Goal: Information Seeking & Learning: Learn about a topic

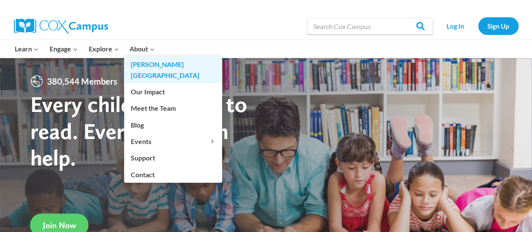
click at [142, 61] on link "[GEOGRAPHIC_DATA]" at bounding box center [173, 69] width 98 height 27
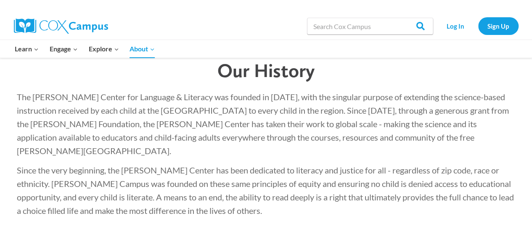
scroll to position [1256, 0]
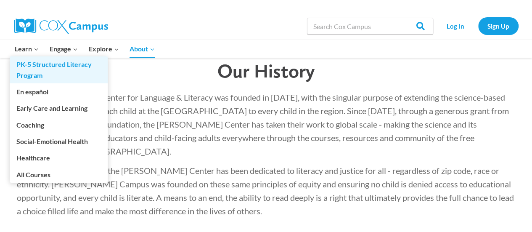
click at [35, 64] on link "PK-5 Structured Literacy Program" at bounding box center [59, 69] width 98 height 27
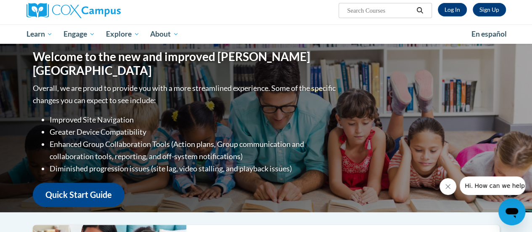
scroll to position [65, 0]
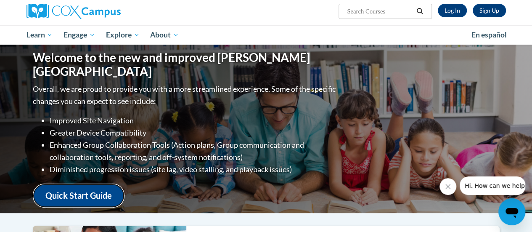
click at [100, 188] on link "Quick Start Guide" at bounding box center [79, 195] width 92 height 24
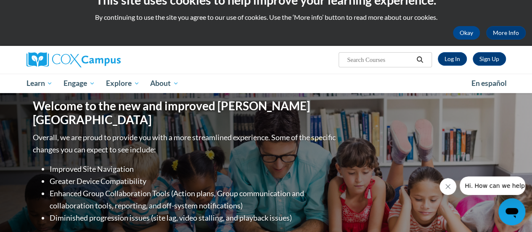
scroll to position [0, 0]
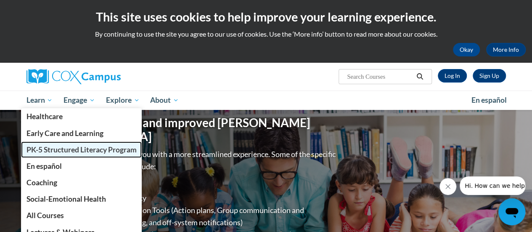
click at [63, 146] on span "PK-5 Structured Literacy Program" at bounding box center [81, 149] width 110 height 9
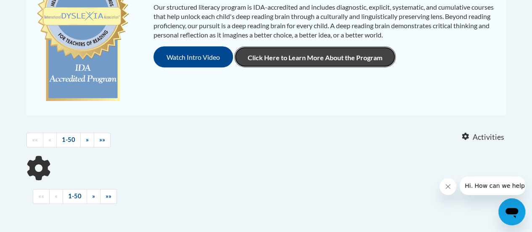
click at [281, 58] on link "Click Here to Learn More About the Program" at bounding box center [315, 56] width 162 height 21
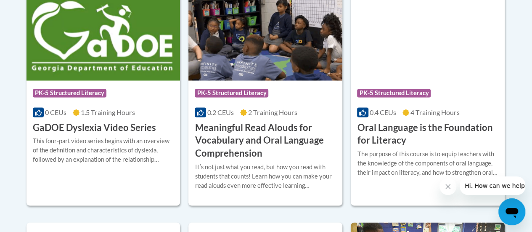
scroll to position [619, 0]
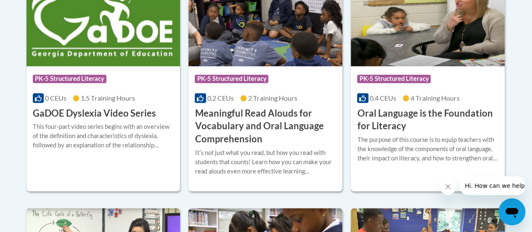
click at [401, 110] on h3 "Oral Language is the Foundation for Literacy" at bounding box center [427, 120] width 141 height 26
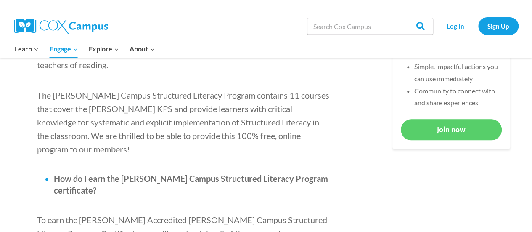
scroll to position [651, 0]
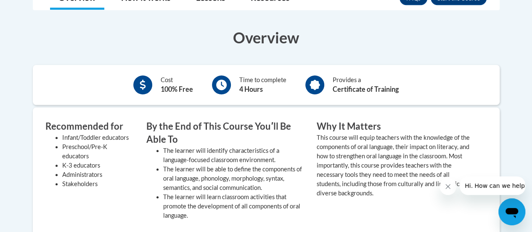
scroll to position [233, 0]
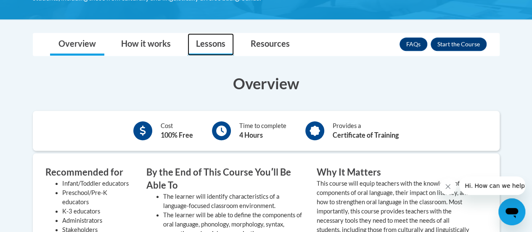
click at [205, 46] on link "Lessons" at bounding box center [211, 44] width 46 height 22
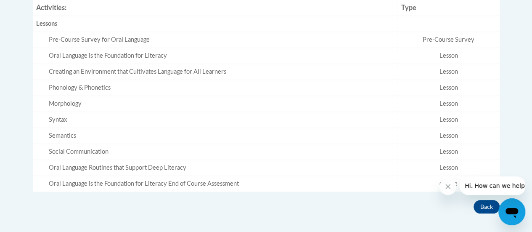
scroll to position [344, 0]
click at [157, 62] on td "Oral Language is the Foundation for Literacy" at bounding box center [215, 56] width 365 height 16
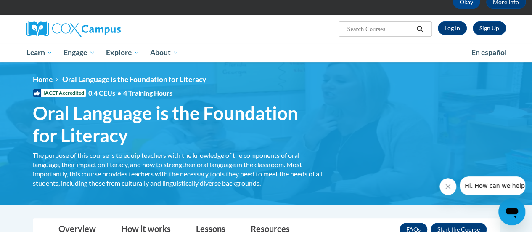
scroll to position [41, 0]
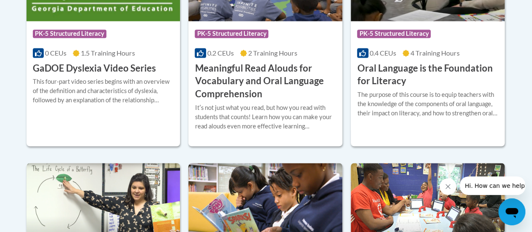
scroll to position [662, 0]
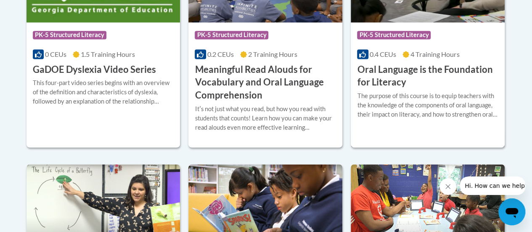
click at [397, 71] on h3 "Oral Language is the Foundation for Literacy" at bounding box center [427, 76] width 141 height 26
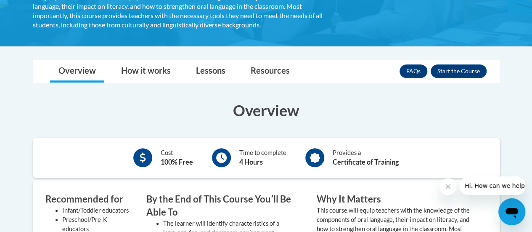
scroll to position [205, 0]
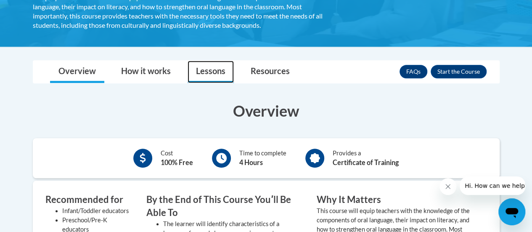
click at [209, 66] on link "Lessons" at bounding box center [211, 72] width 46 height 22
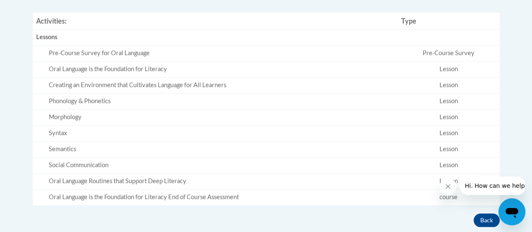
scroll to position [334, 0]
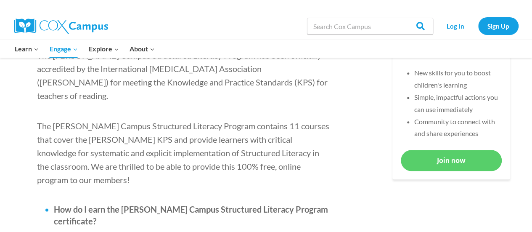
scroll to position [651, 0]
